Goal: Task Accomplishment & Management: Manage account settings

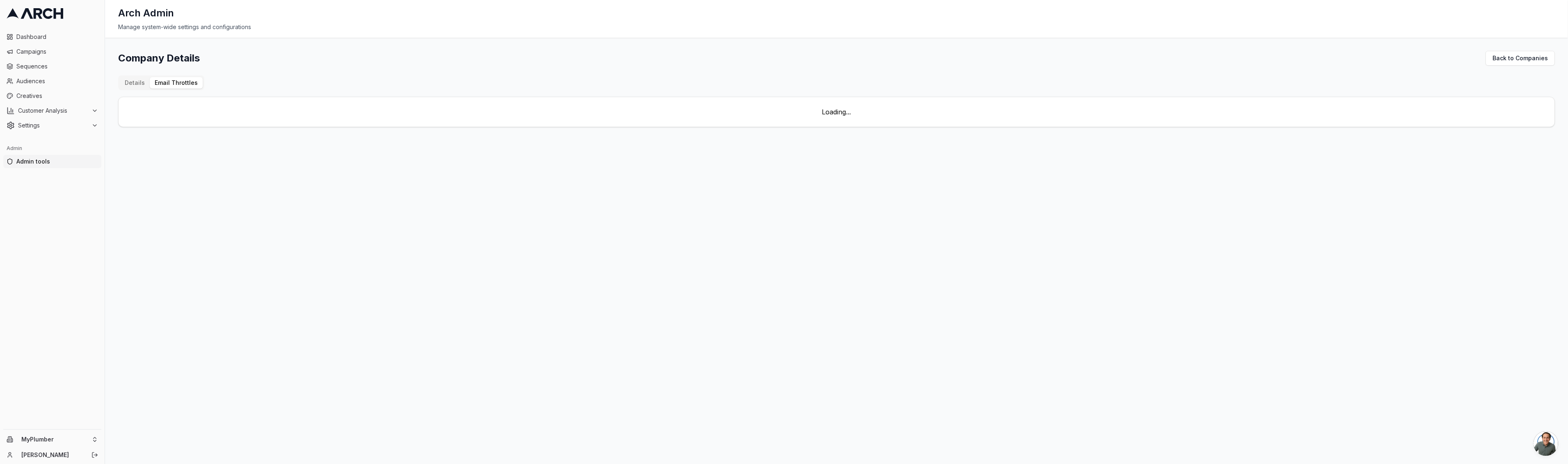
click at [189, 83] on button "Email Throttles" at bounding box center [176, 83] width 53 height 12
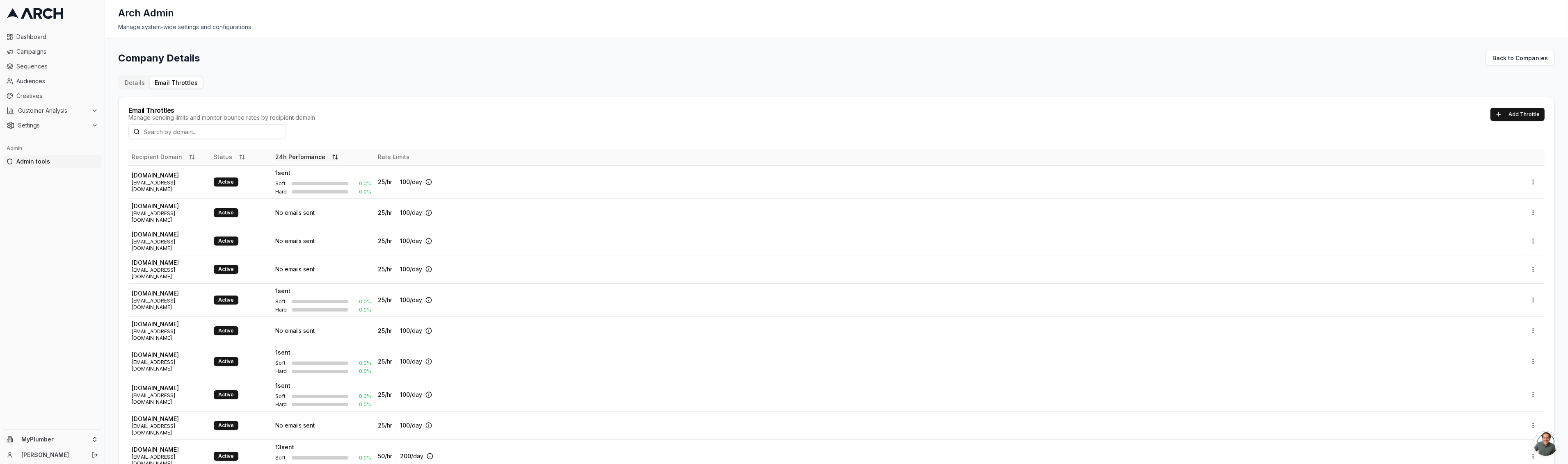
click at [306, 156] on button "24h Performance" at bounding box center [307, 156] width 63 height 8
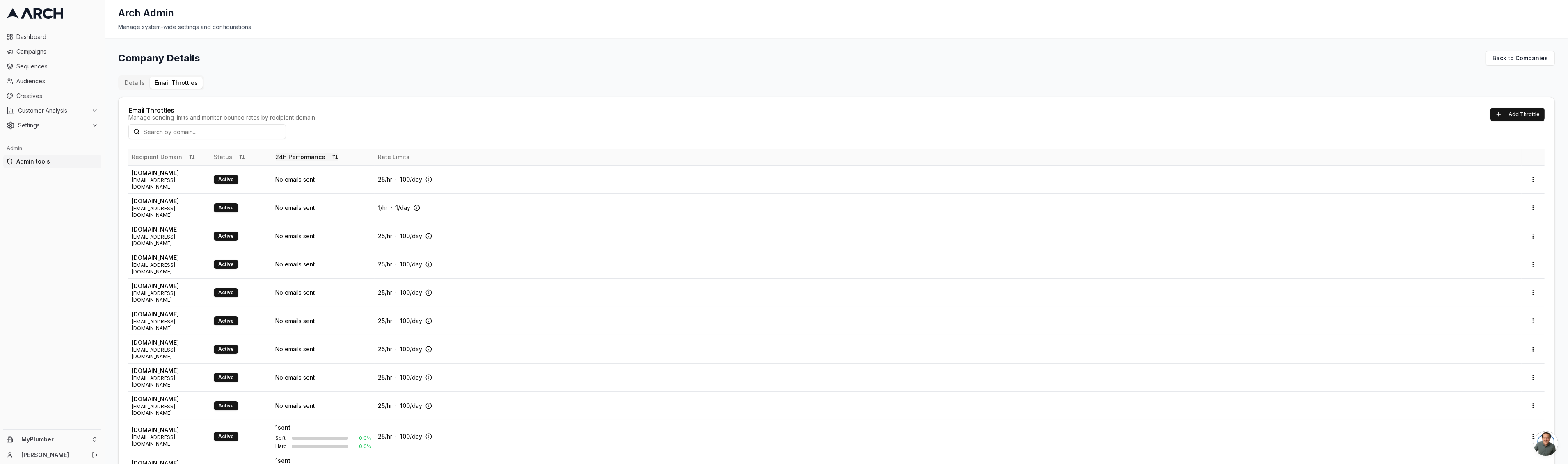
click at [306, 156] on button "24h Performance" at bounding box center [307, 156] width 63 height 8
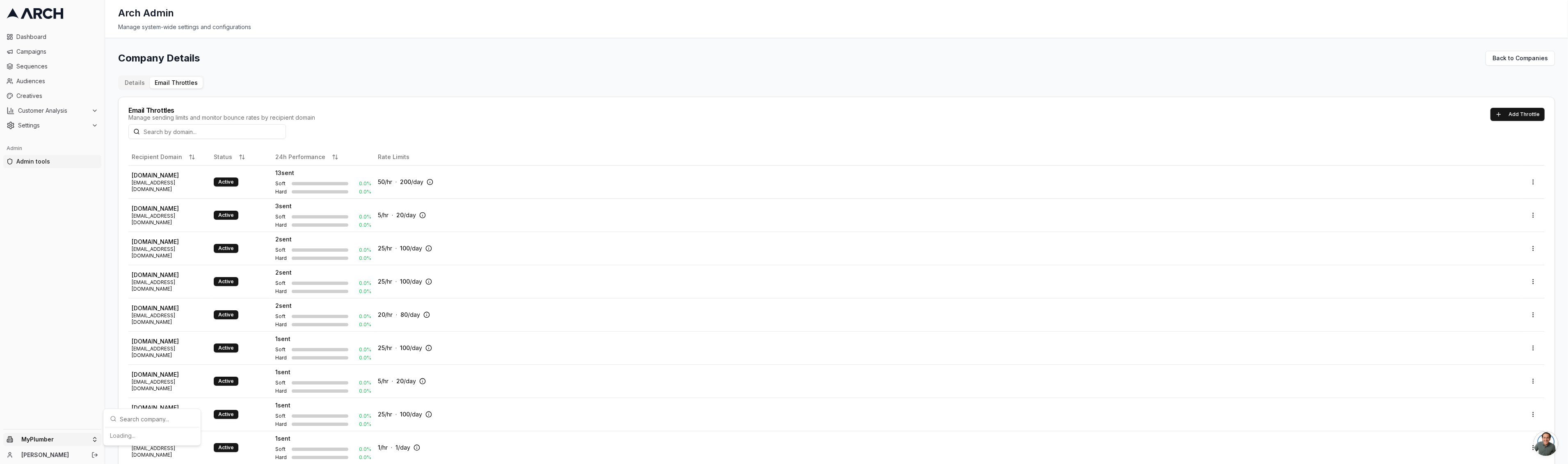
click at [72, 441] on html "Dashboard Campaigns Sequences Audiences Creatives Customer Analysis Settings Ad…" at bounding box center [784, 232] width 1568 height 464
click at [132, 311] on input "text" at bounding box center [157, 312] width 74 height 16
type input "e"
type input "levi"
click at [155, 325] on div "[PERSON_NAME], Heating, Cooling and Drains" at bounding box center [152, 337] width 91 height 30
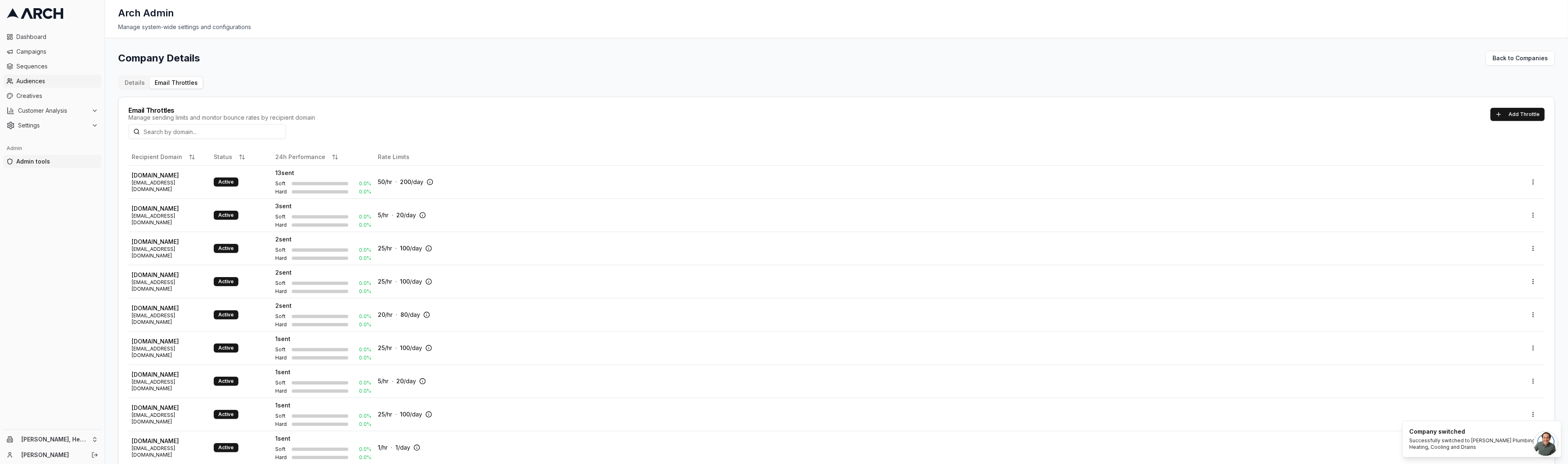
click at [57, 81] on span "Audiences" at bounding box center [57, 81] width 82 height 8
